Goal: Information Seeking & Learning: Learn about a topic

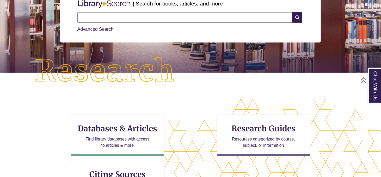
scroll to position [157, 0]
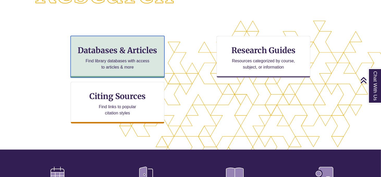
click at [152, 54] on h3 "Databases & Articles" at bounding box center [117, 50] width 85 height 10
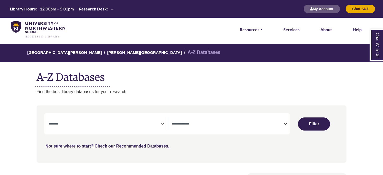
select select "Database Subject Filter"
select select "Database Types Filter"
select select "Database Subject Filter"
select select "Database Types Filter"
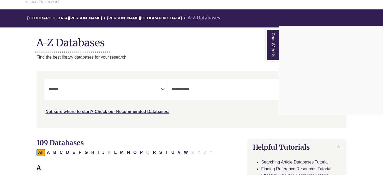
scroll to position [52, 0]
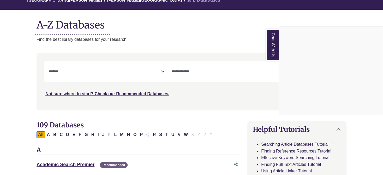
click at [57, 70] on div "Chat With Us" at bounding box center [191, 87] width 383 height 175
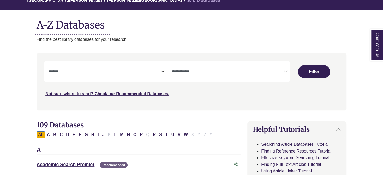
click at [76, 70] on textarea "Search" at bounding box center [105, 72] width 112 height 4
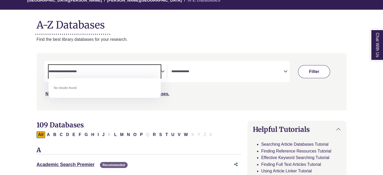
type textarea "**********"
click at [312, 68] on button "Filter" at bounding box center [314, 71] width 32 height 13
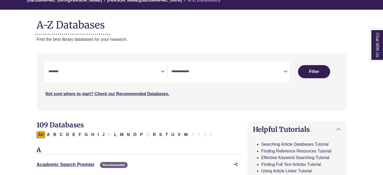
select select "Database Subject Filter"
select select "Database Types Filter"
click at [149, 71] on textarea "Search" at bounding box center [105, 72] width 112 height 4
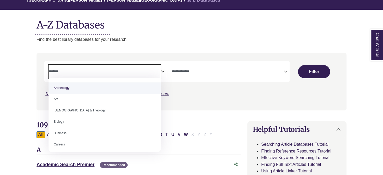
click at [130, 71] on textarea "Search" at bounding box center [105, 72] width 112 height 4
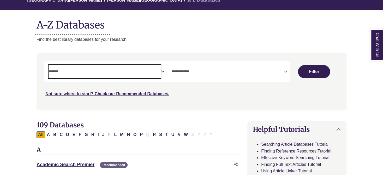
click at [195, 71] on textarea "Search" at bounding box center [227, 72] width 112 height 4
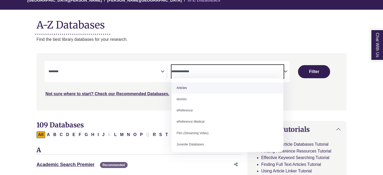
click at [196, 71] on textarea "Search" at bounding box center [227, 72] width 112 height 4
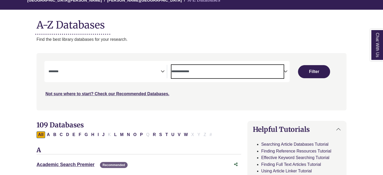
click at [105, 71] on textarea "Search" at bounding box center [105, 72] width 112 height 4
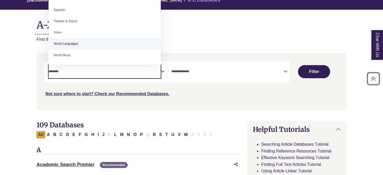
scroll to position [0, 0]
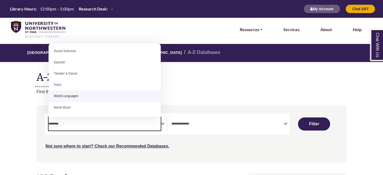
click at [203, 85] on div "University of Northwestern - St. Paul Berntsen Library A-Z Databases A-Z Databa…" at bounding box center [192, 69] width 326 height 51
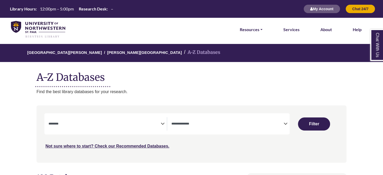
scroll to position [78, 0]
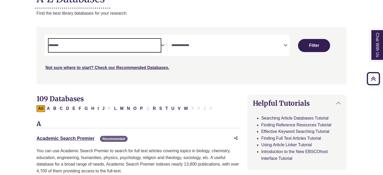
click at [121, 49] on span "Search filters" at bounding box center [105, 45] width 112 height 13
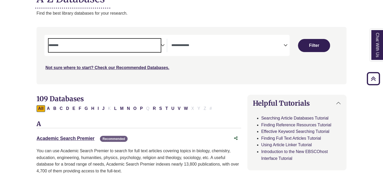
click at [116, 45] on textarea "Search" at bounding box center [105, 46] width 112 height 4
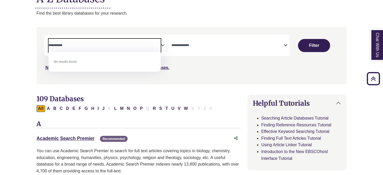
type textarea "**********"
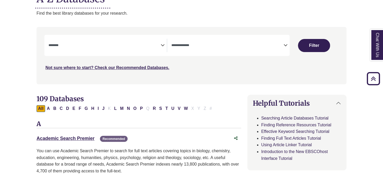
click at [228, 66] on div "Not sure where to start? Check our Recommended Databases." at bounding box center [154, 65] width 221 height 11
click at [246, 40] on span "Search filters" at bounding box center [227, 45] width 112 height 13
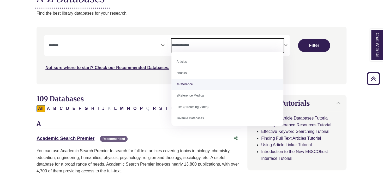
click at [154, 86] on div "**********" at bounding box center [191, 59] width 316 height 65
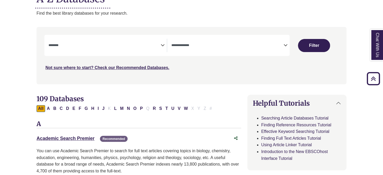
scroll to position [235, 0]
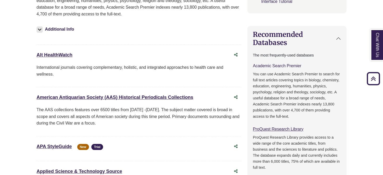
click at [283, 64] on link "Academic Search Premier This link opens in a new window" at bounding box center [277, 65] width 49 height 4
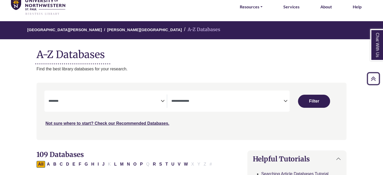
scroll to position [0, 0]
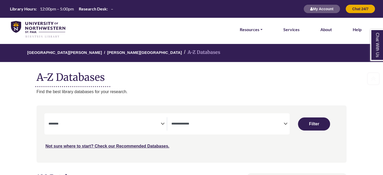
click at [121, 123] on textarea "Search" at bounding box center [105, 124] width 112 height 4
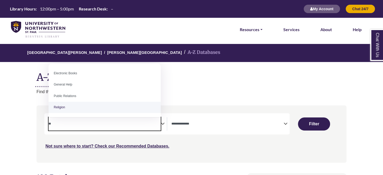
drag, startPoint x: 96, startPoint y: 122, endPoint x: 31, endPoint y: 121, distance: 65.2
click at [58, 124] on textarea "**" at bounding box center [105, 124] width 112 height 4
type textarea "**"
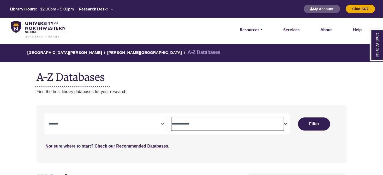
click at [175, 128] on span "Search filters" at bounding box center [227, 123] width 112 height 13
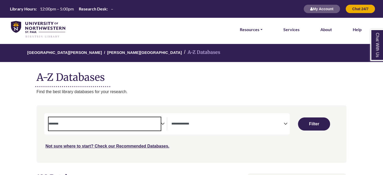
click at [96, 121] on span "Search filters" at bounding box center [105, 123] width 112 height 4
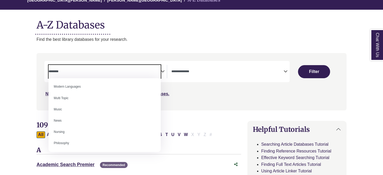
scroll to position [365, 0]
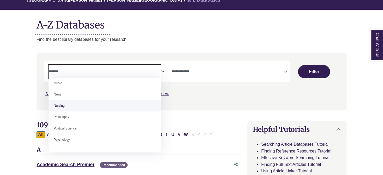
select select "*****"
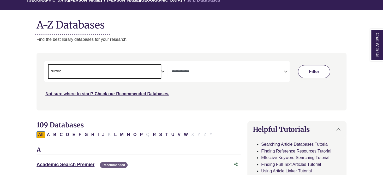
click at [310, 71] on button "Filter" at bounding box center [314, 71] width 32 height 13
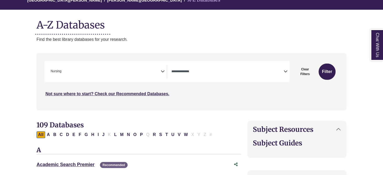
select select "Database Types Filter"
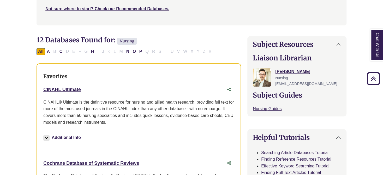
scroll to position [78, 0]
